Goal: Check status

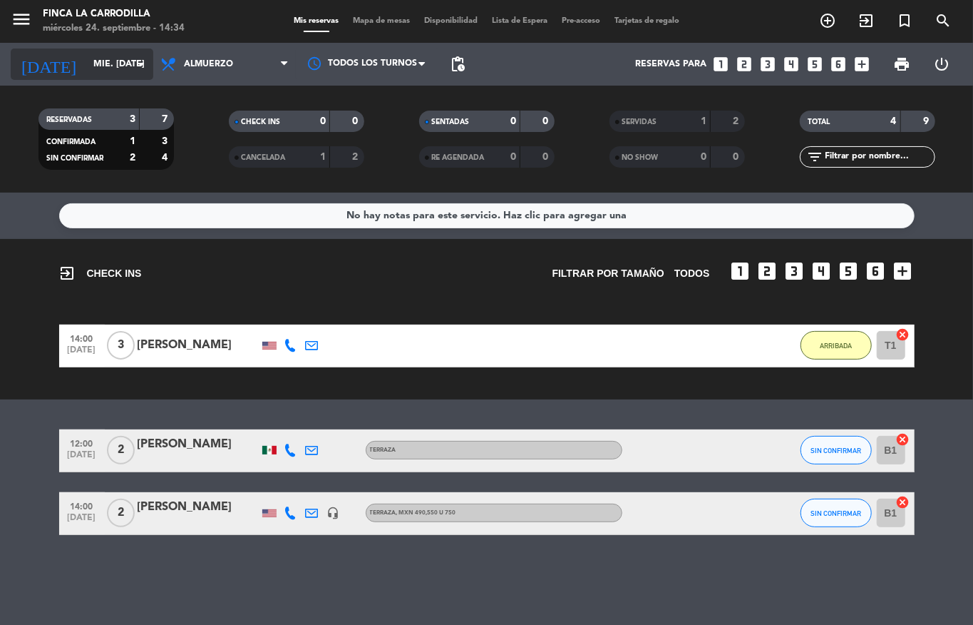
click at [109, 64] on input "mié. [DATE]" at bounding box center [146, 64] width 121 height 24
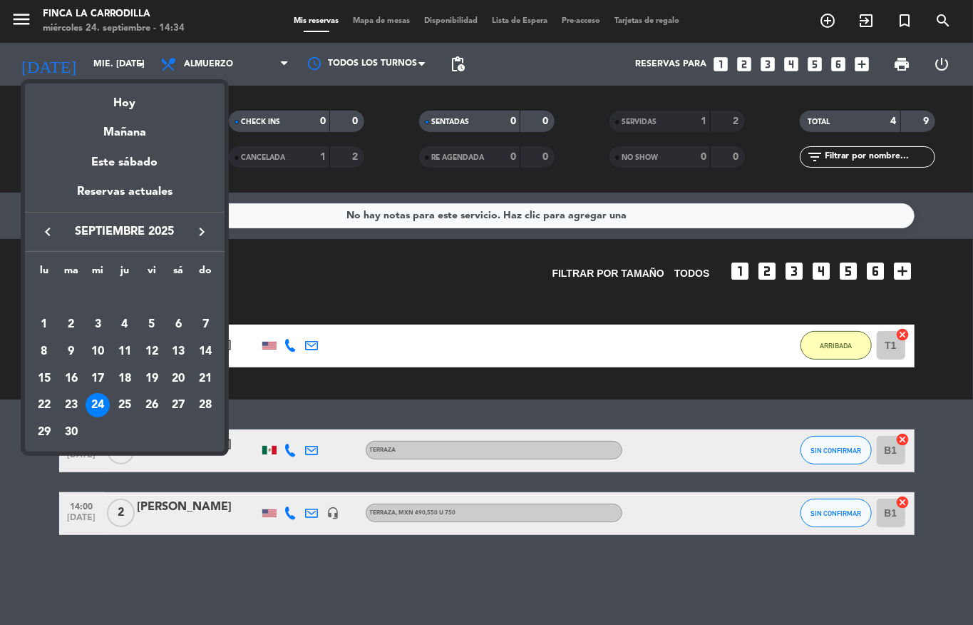
click at [389, 583] on div at bounding box center [486, 312] width 973 height 625
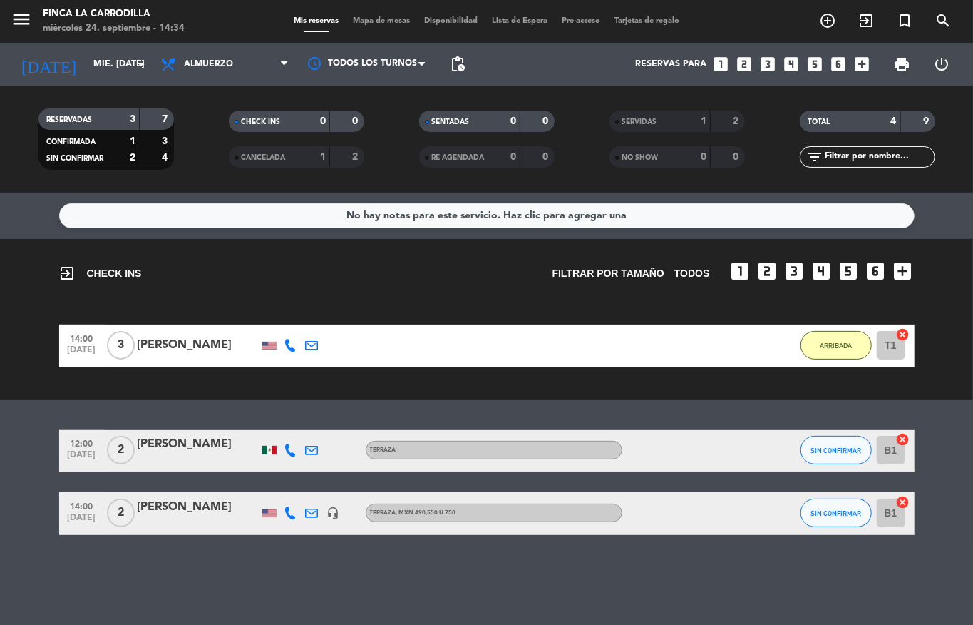
click at [953, 418] on div "No hay notas para este servicio. Haz clic para agregar una exit_to_app CHECK IN…" at bounding box center [486, 409] width 973 height 432
click at [140, 342] on div "[PERSON_NAME]" at bounding box center [198, 345] width 121 height 19
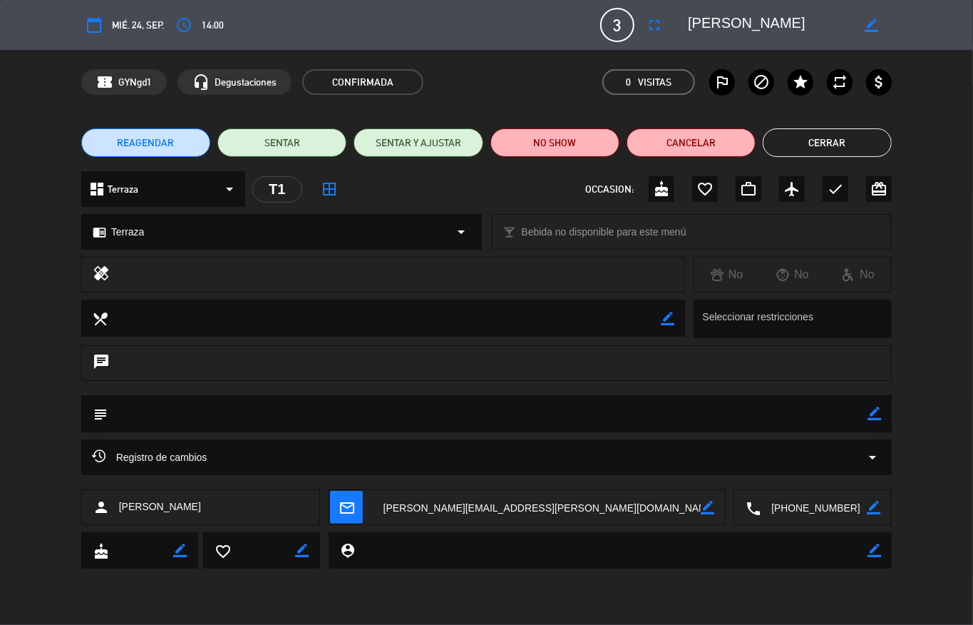
click at [825, 138] on button "Cerrar" at bounding box center [827, 142] width 129 height 29
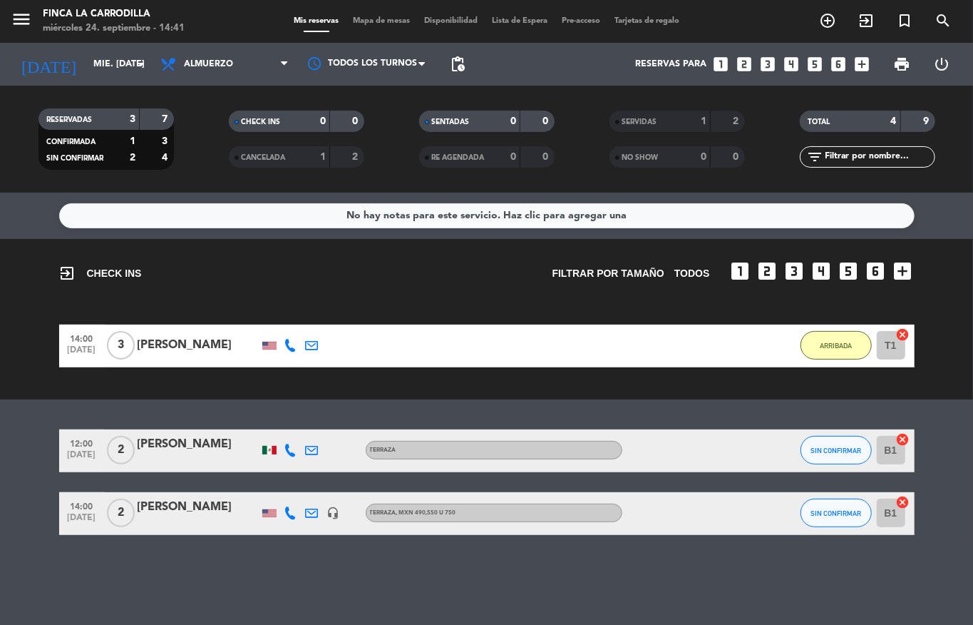
click at [181, 343] on div "[PERSON_NAME]" at bounding box center [198, 345] width 121 height 19
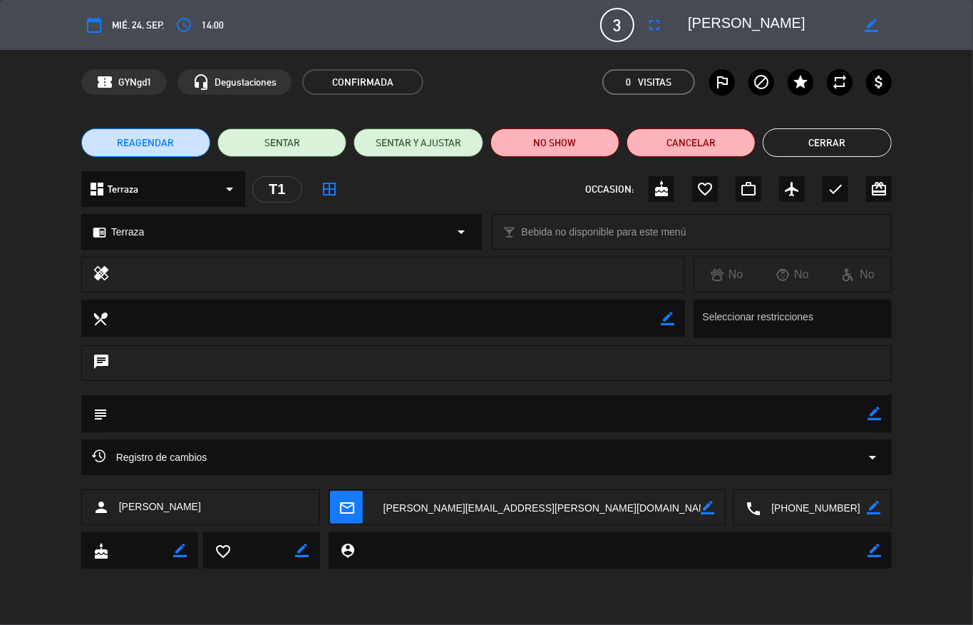
click at [836, 143] on button "Cerrar" at bounding box center [827, 142] width 129 height 29
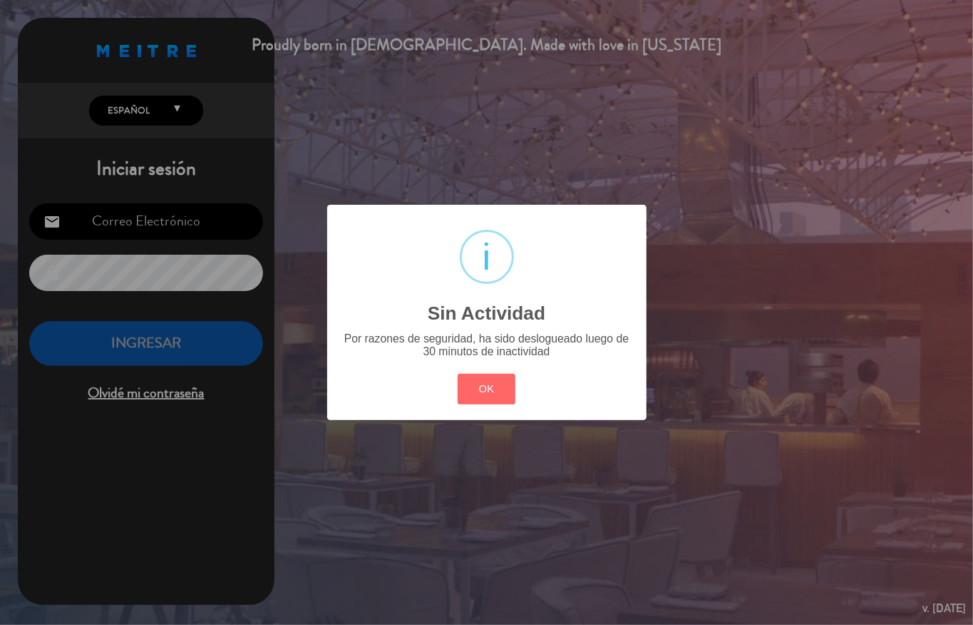
type input "[EMAIL_ADDRESS][DOMAIN_NAME]"
